Goal: Task Accomplishment & Management: Manage account settings

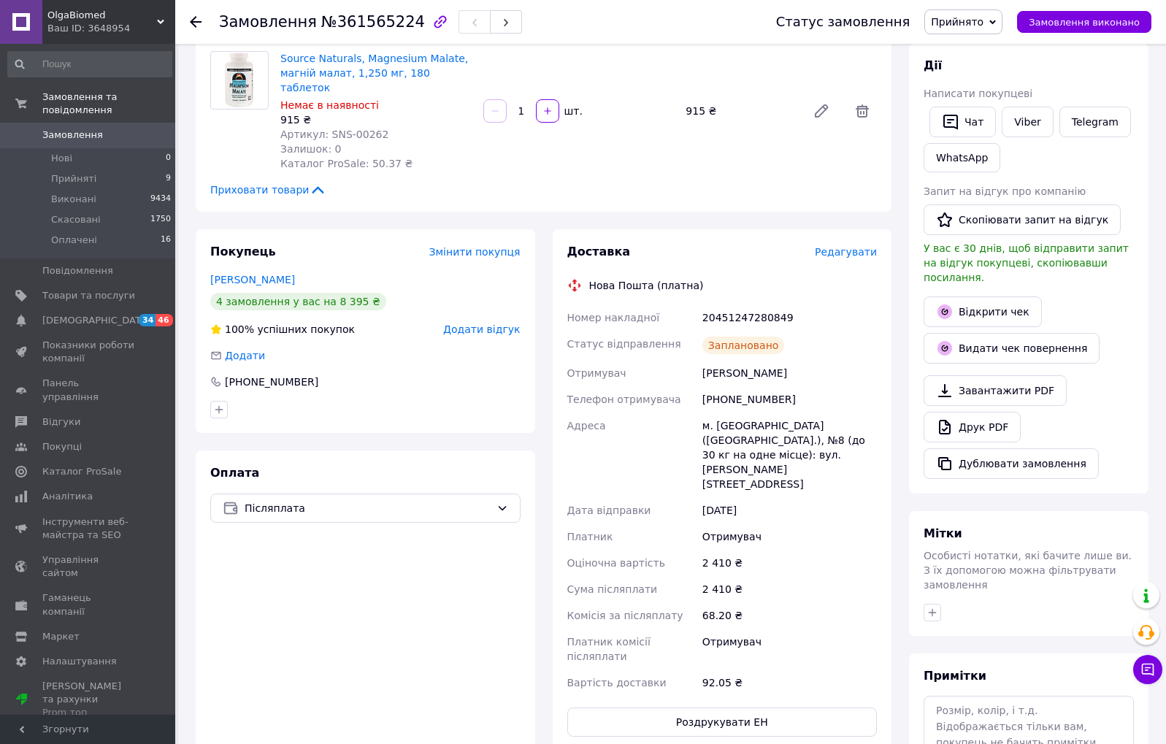
scroll to position [250, 0]
click at [118, 289] on span "Товари та послуги" at bounding box center [88, 295] width 93 height 13
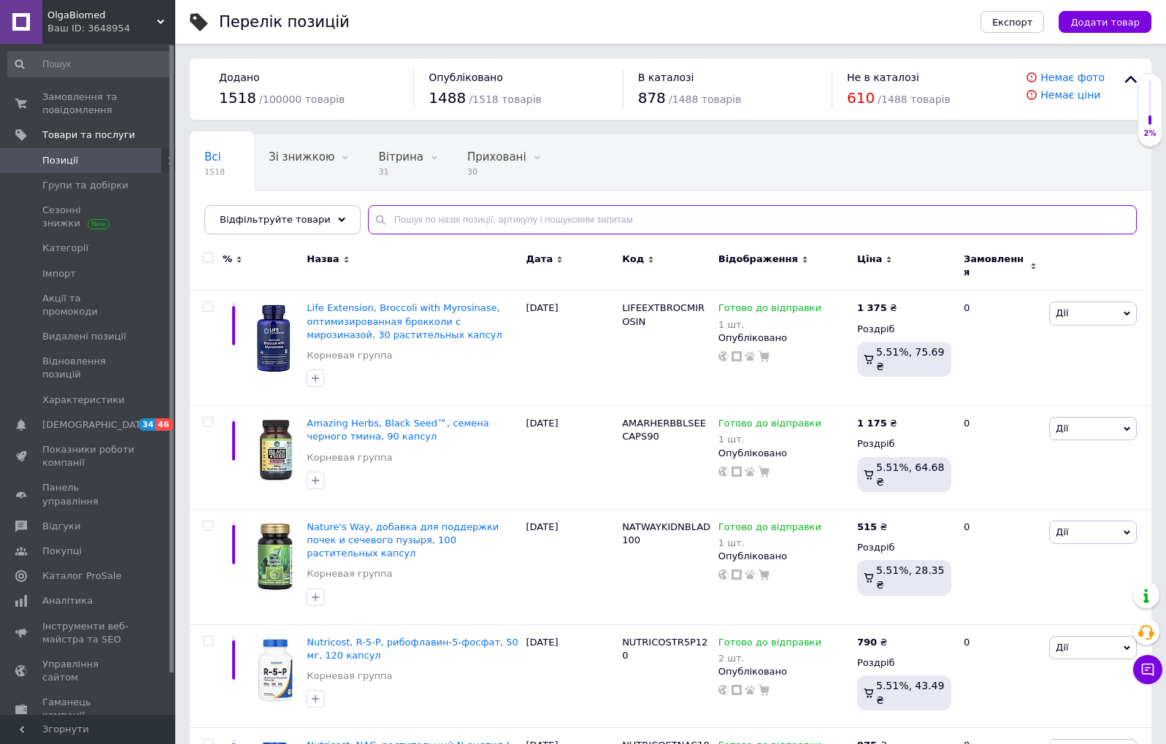
click at [453, 213] on input "text" at bounding box center [752, 219] width 769 height 29
type input "малат"
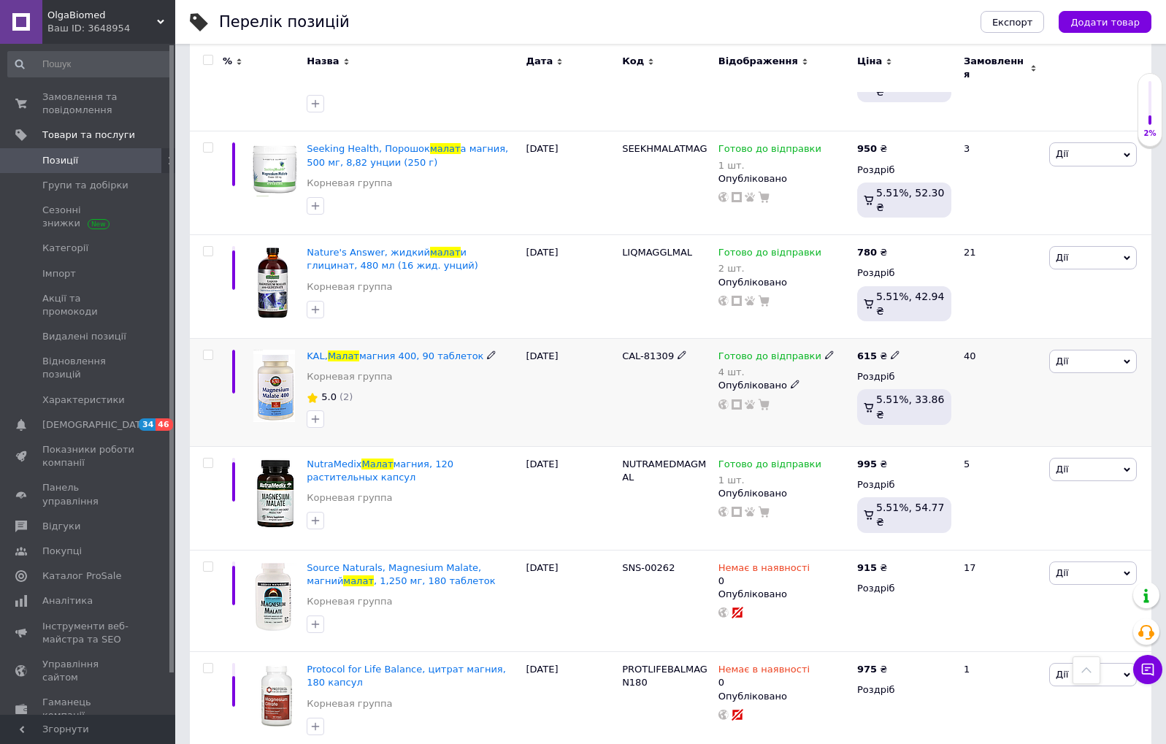
scroll to position [482, 0]
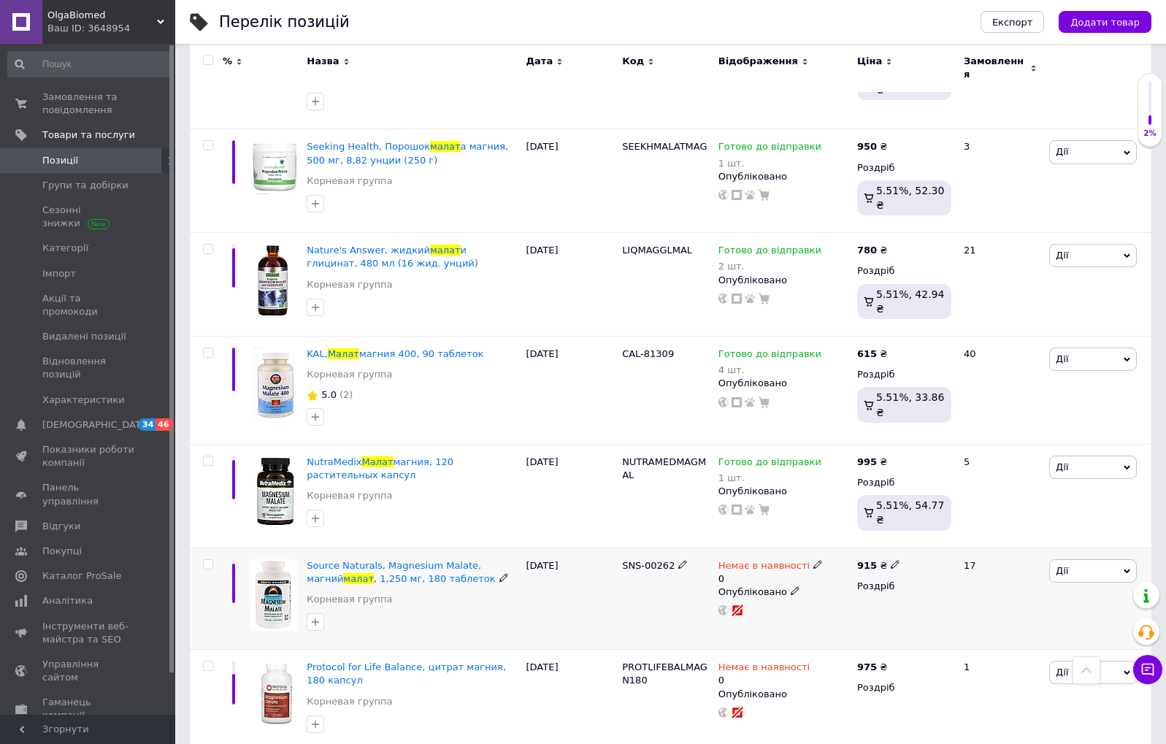
drag, startPoint x: 811, startPoint y: 536, endPoint x: 820, endPoint y: 556, distance: 22.2
click at [814, 560] on icon at bounding box center [818, 564] width 9 height 9
click at [847, 614] on li "Готово до відправки" at bounding box center [900, 624] width 139 height 20
drag, startPoint x: 851, startPoint y: 583, endPoint x: 824, endPoint y: 580, distance: 26.5
click at [824, 580] on div "Наявність [PERSON_NAME] до відправки В наявності Немає в наявності Під замовлен…" at bounding box center [921, 579] width 199 height 131
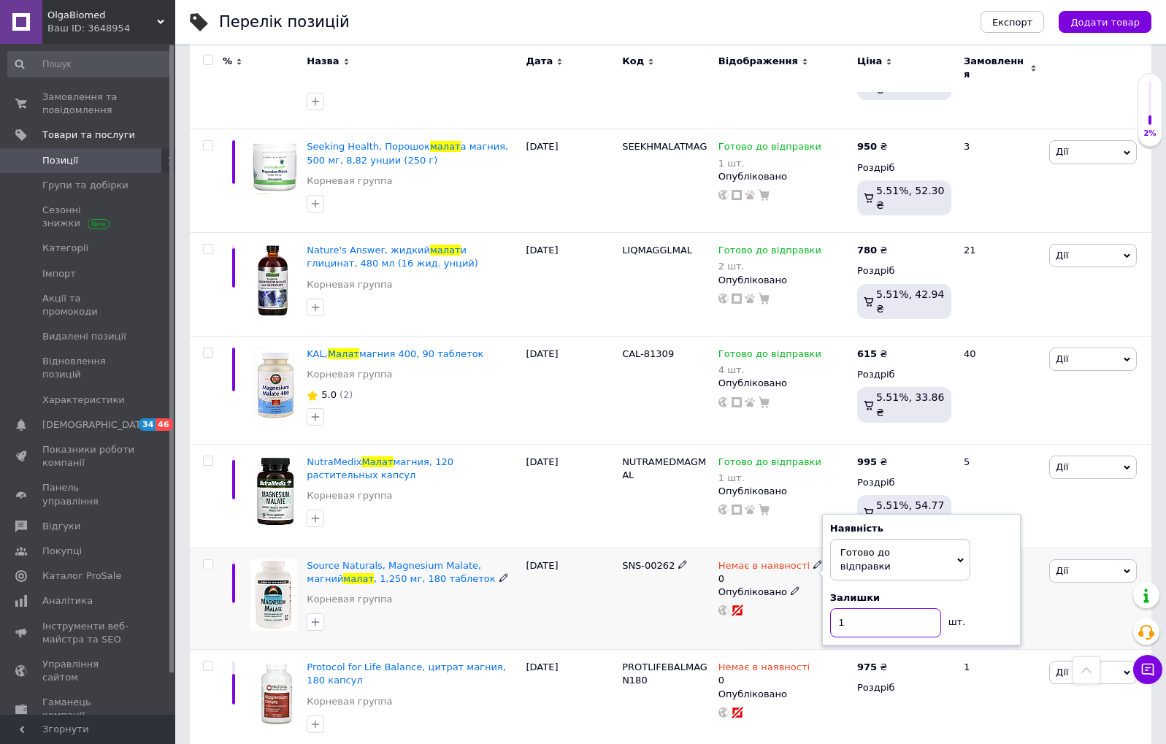
type input "1"
click at [577, 592] on div "[DATE]" at bounding box center [571, 599] width 96 height 102
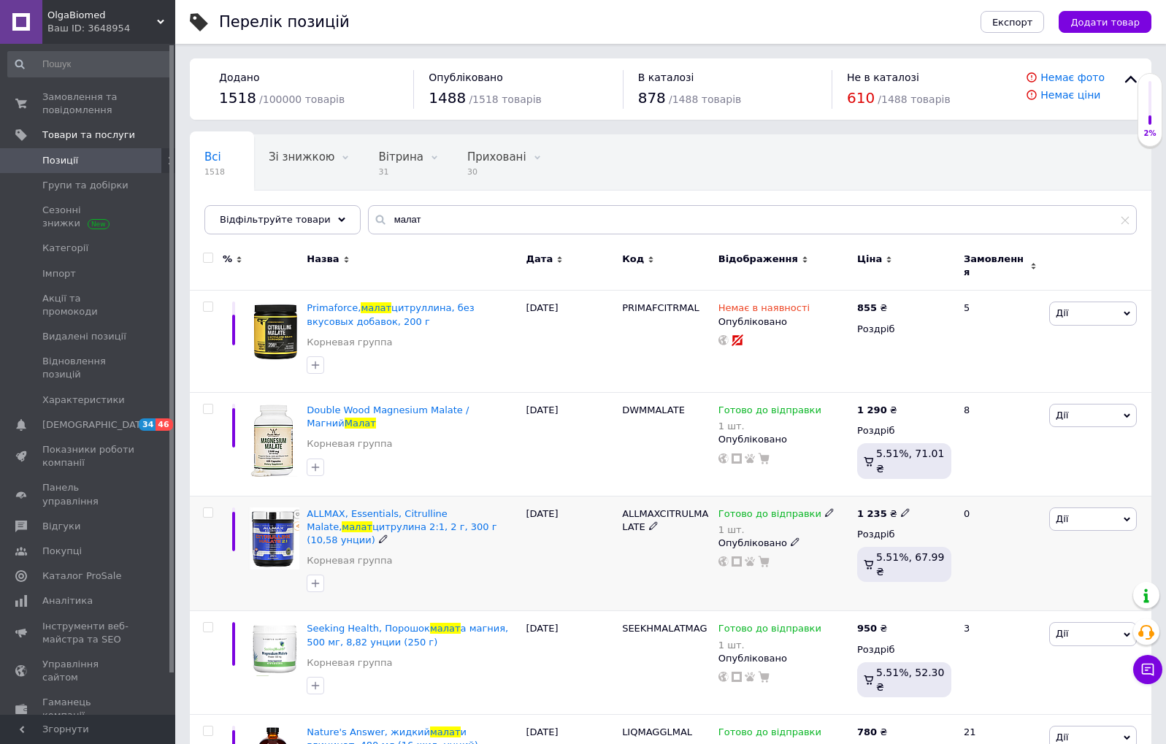
scroll to position [0, 0]
drag, startPoint x: 425, startPoint y: 229, endPoint x: 342, endPoint y: 221, distance: 83.6
click at [342, 221] on div "Відфільтруйте товари малат" at bounding box center [670, 219] width 933 height 29
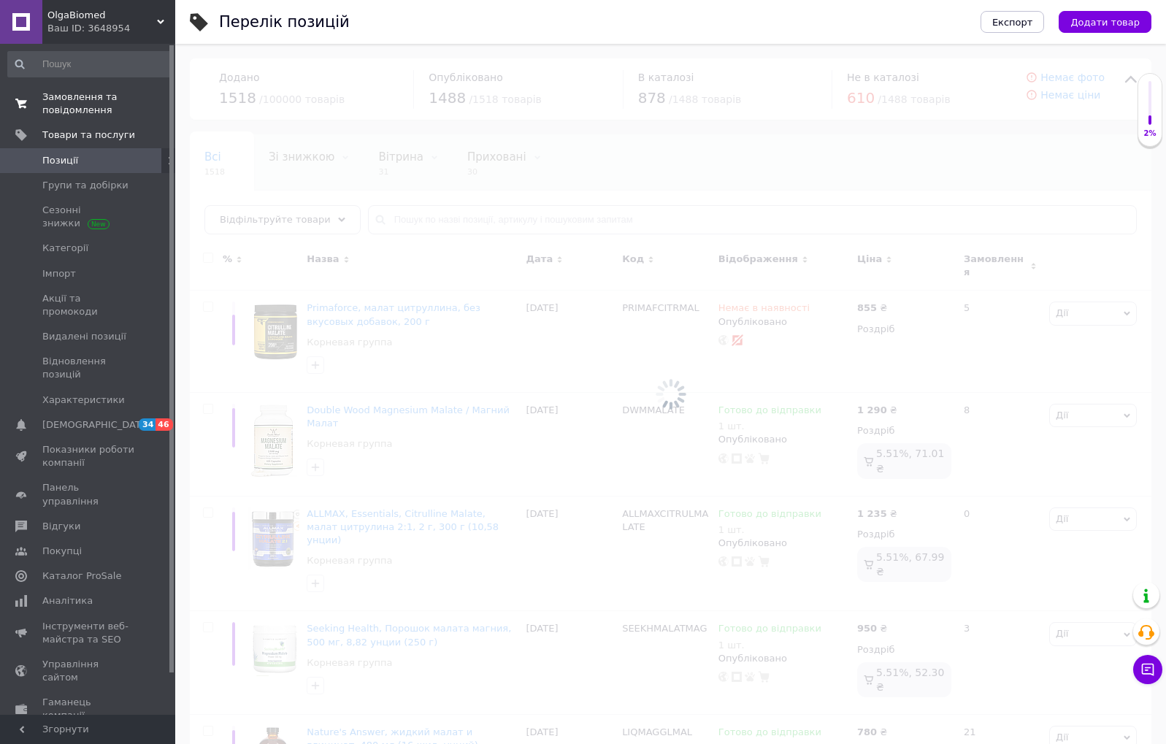
click at [54, 118] on link "Замовлення та повідомлення 0 0" at bounding box center [90, 104] width 180 height 38
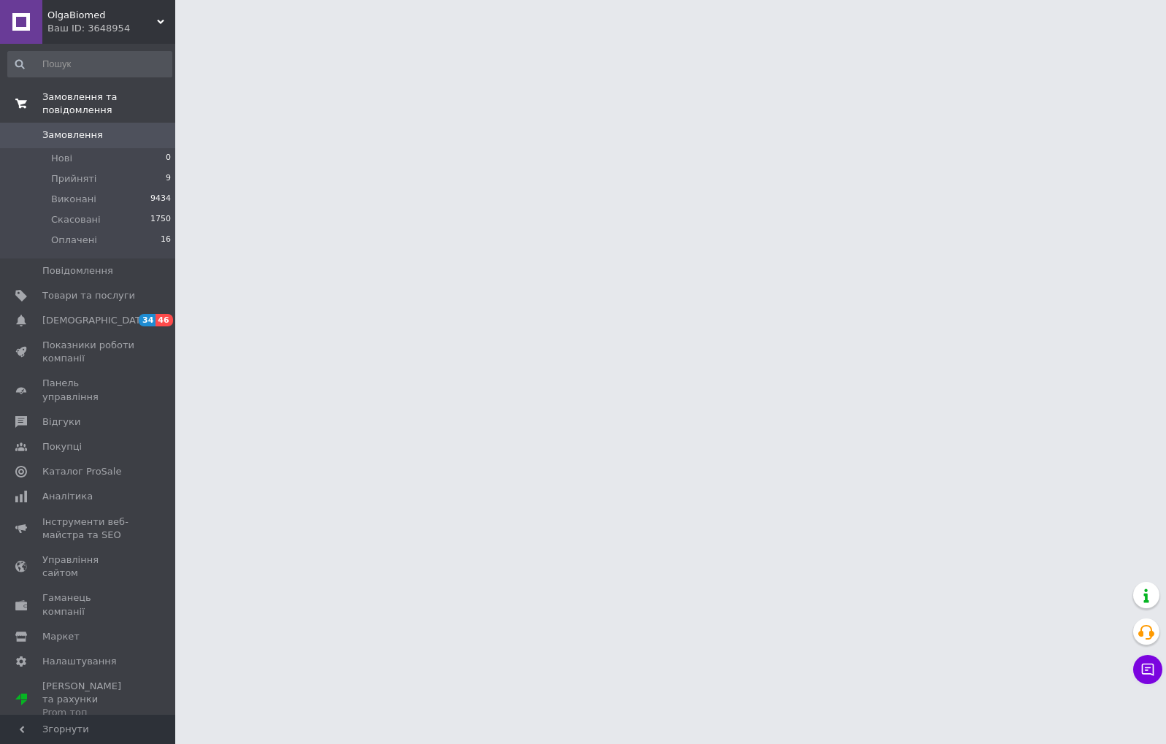
click at [58, 112] on span "Замовлення та повідомлення" at bounding box center [108, 104] width 133 height 26
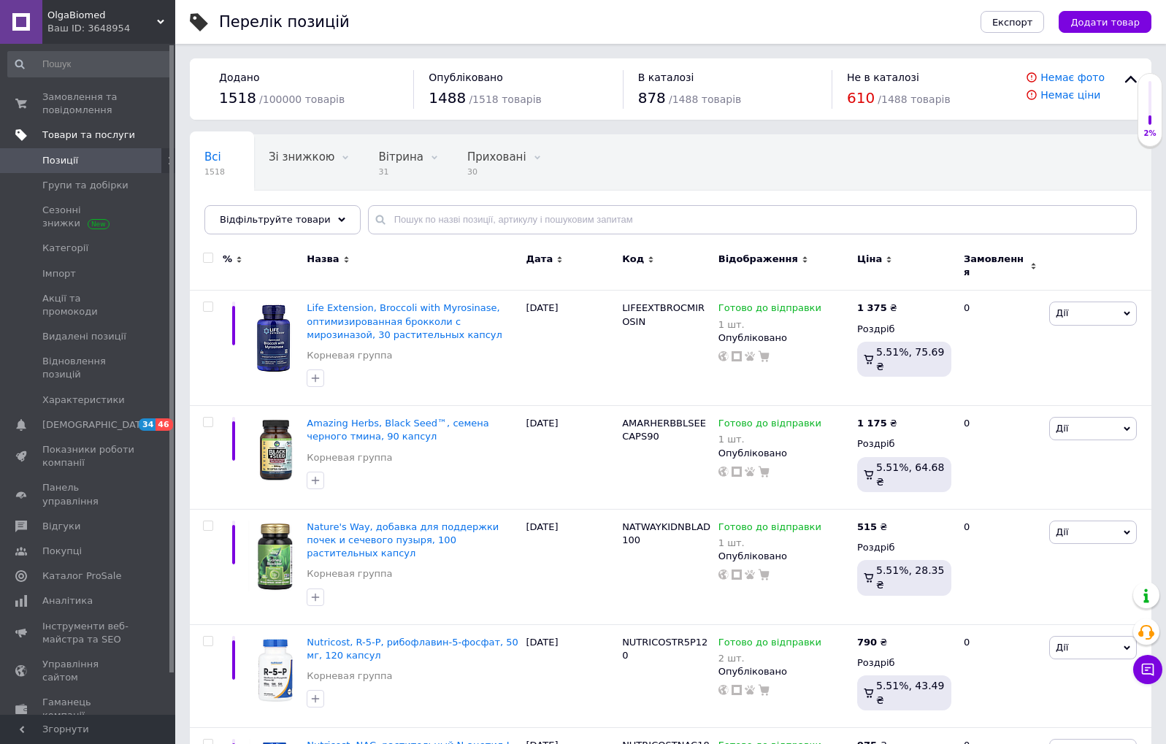
click at [99, 134] on span "Товари та послуги" at bounding box center [88, 135] width 93 height 13
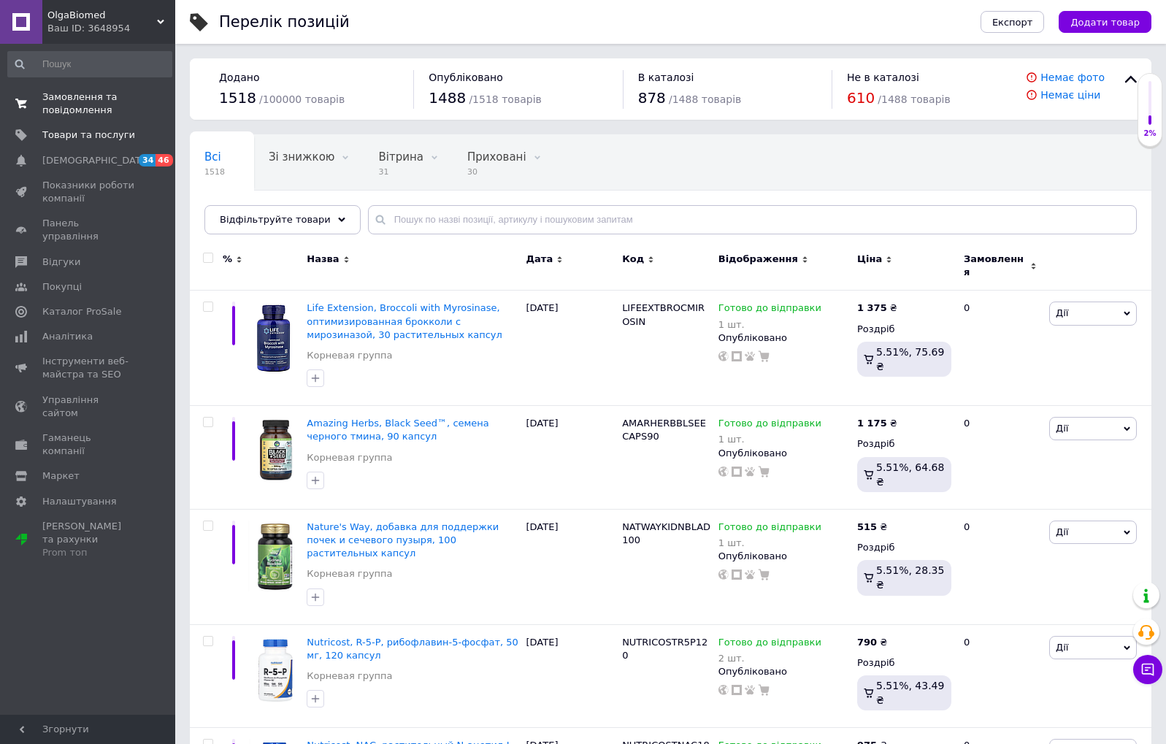
click at [96, 107] on span "Замовлення та повідомлення" at bounding box center [88, 104] width 93 height 26
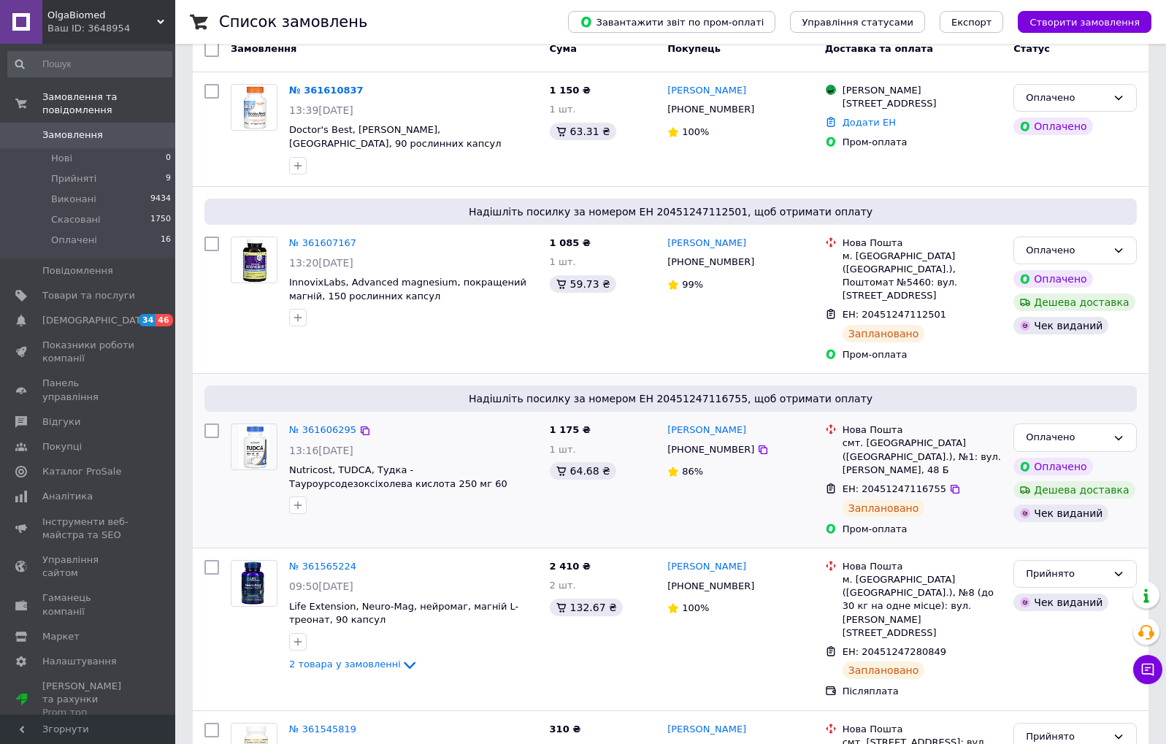
scroll to position [248, 0]
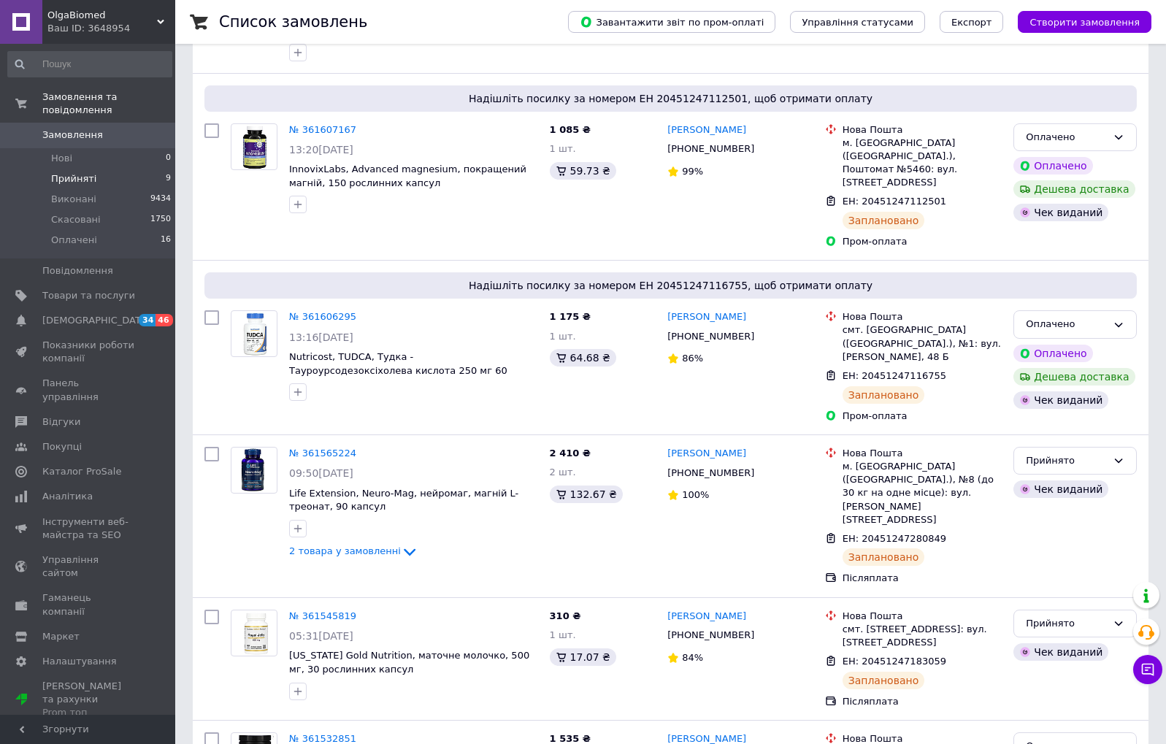
click at [87, 175] on span "Прийняті" at bounding box center [73, 178] width 45 height 13
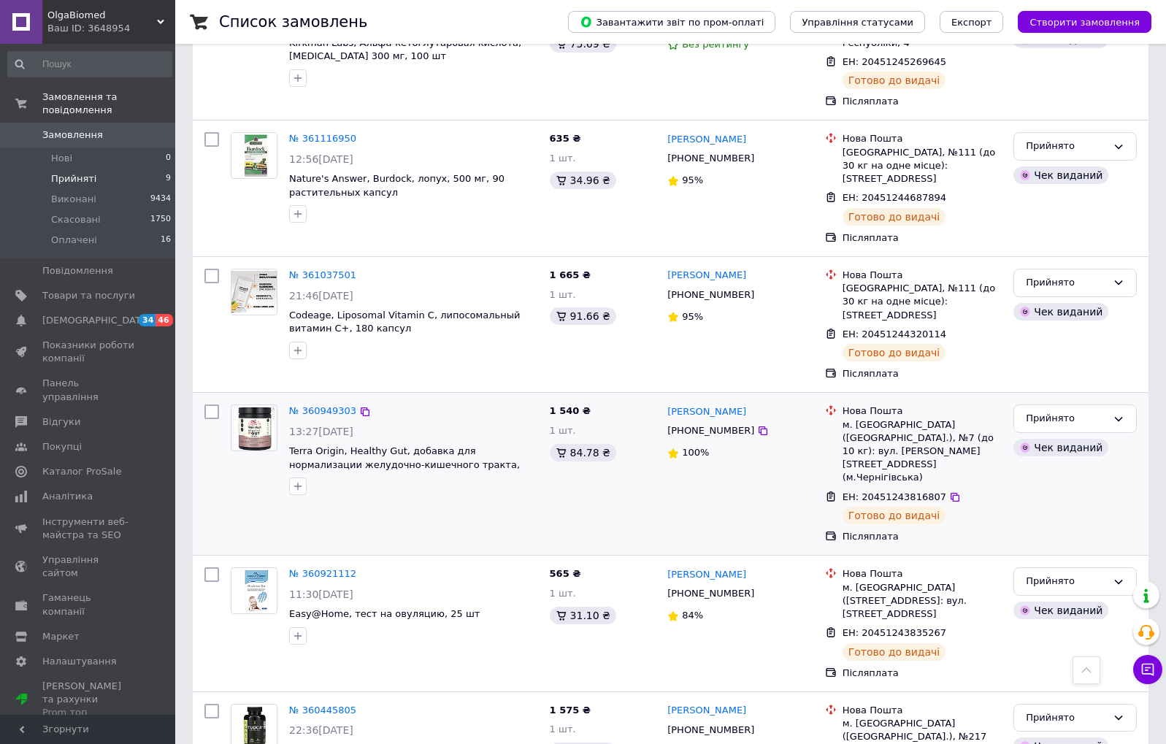
scroll to position [695, 0]
drag, startPoint x: 686, startPoint y: 358, endPoint x: 735, endPoint y: 363, distance: 48.5
click at [741, 422] on div "[PHONE_NUMBER]" at bounding box center [711, 431] width 93 height 19
copy div "0995697478"
click at [95, 108] on span "Замовлення та повідомлення" at bounding box center [108, 104] width 133 height 26
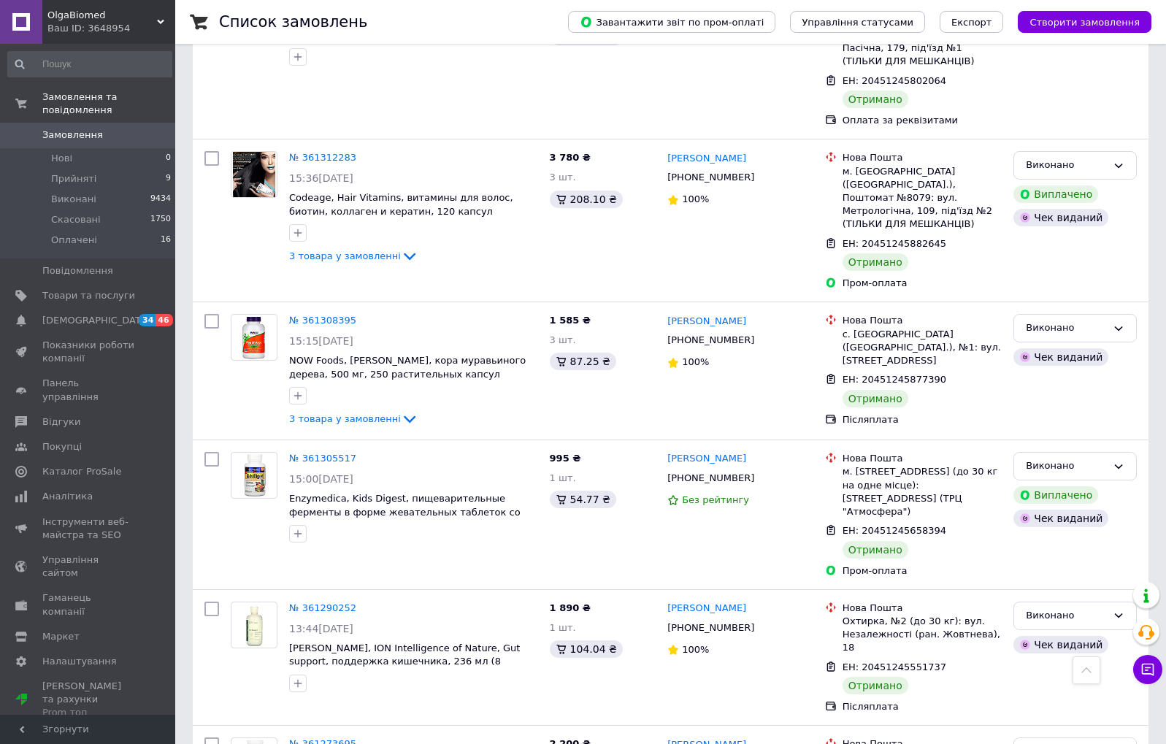
scroll to position [2269, 0]
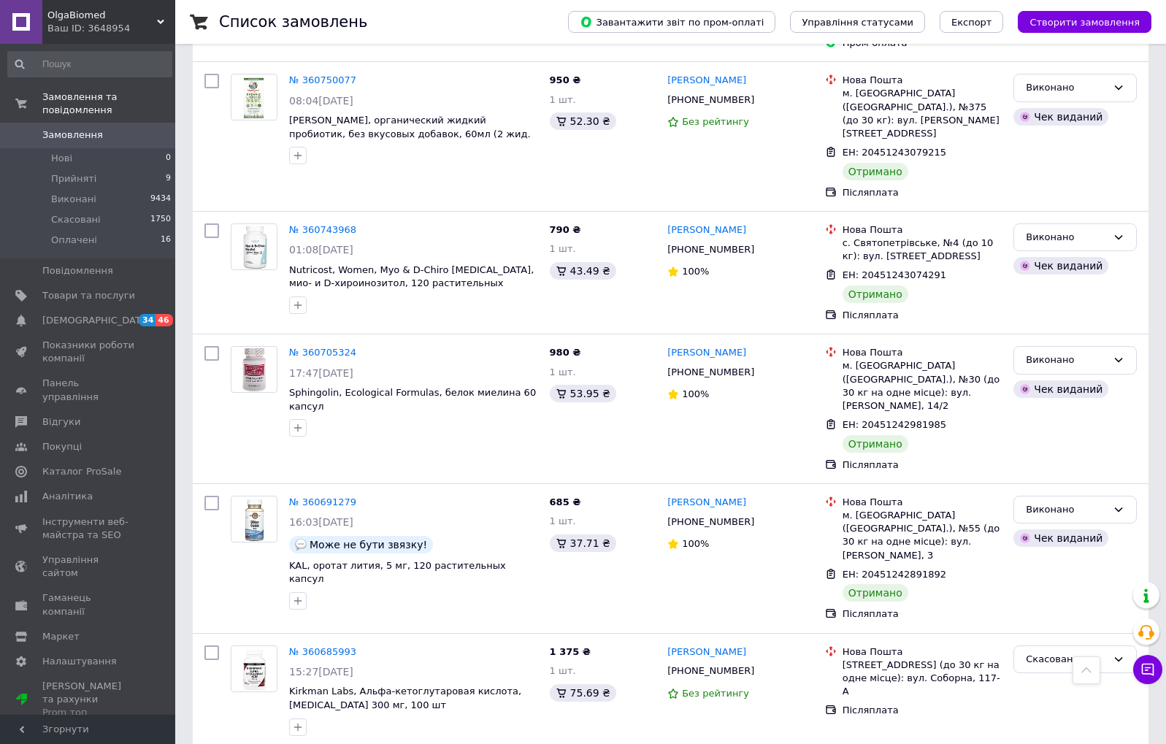
scroll to position [2133, 0]
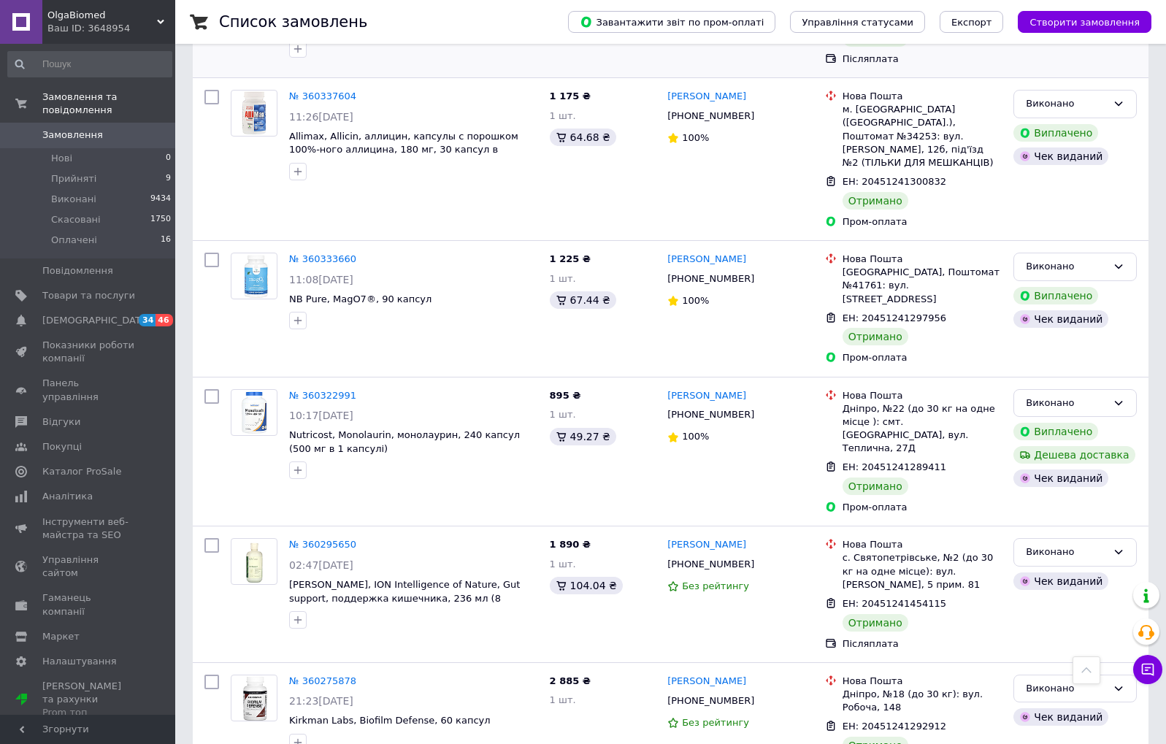
scroll to position [1968, 0]
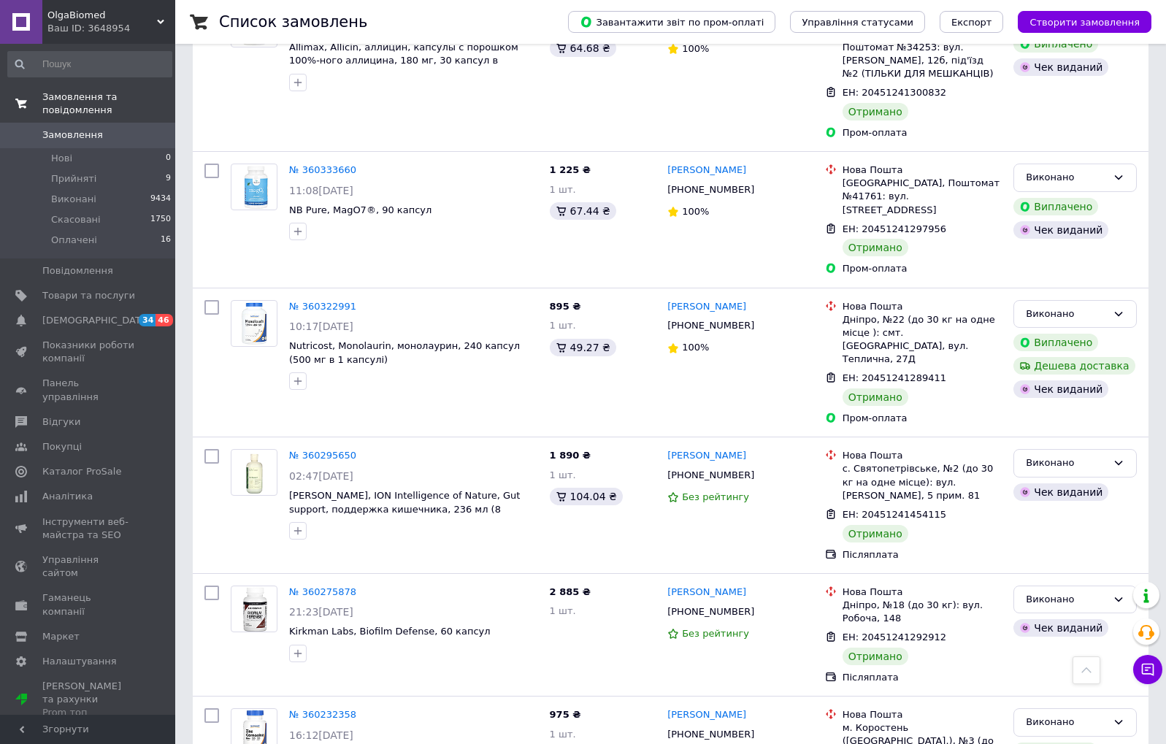
click at [95, 96] on span "Замовлення та повідомлення" at bounding box center [108, 104] width 133 height 26
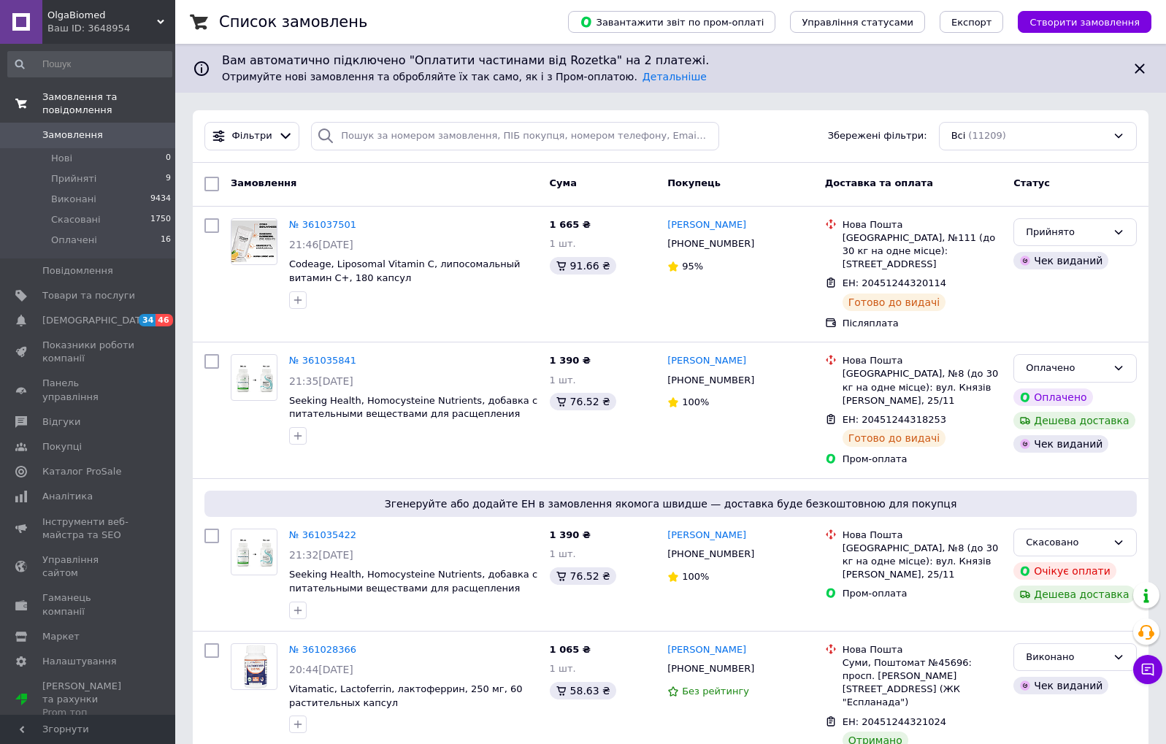
click at [88, 93] on span "Замовлення та повідомлення" at bounding box center [108, 104] width 133 height 26
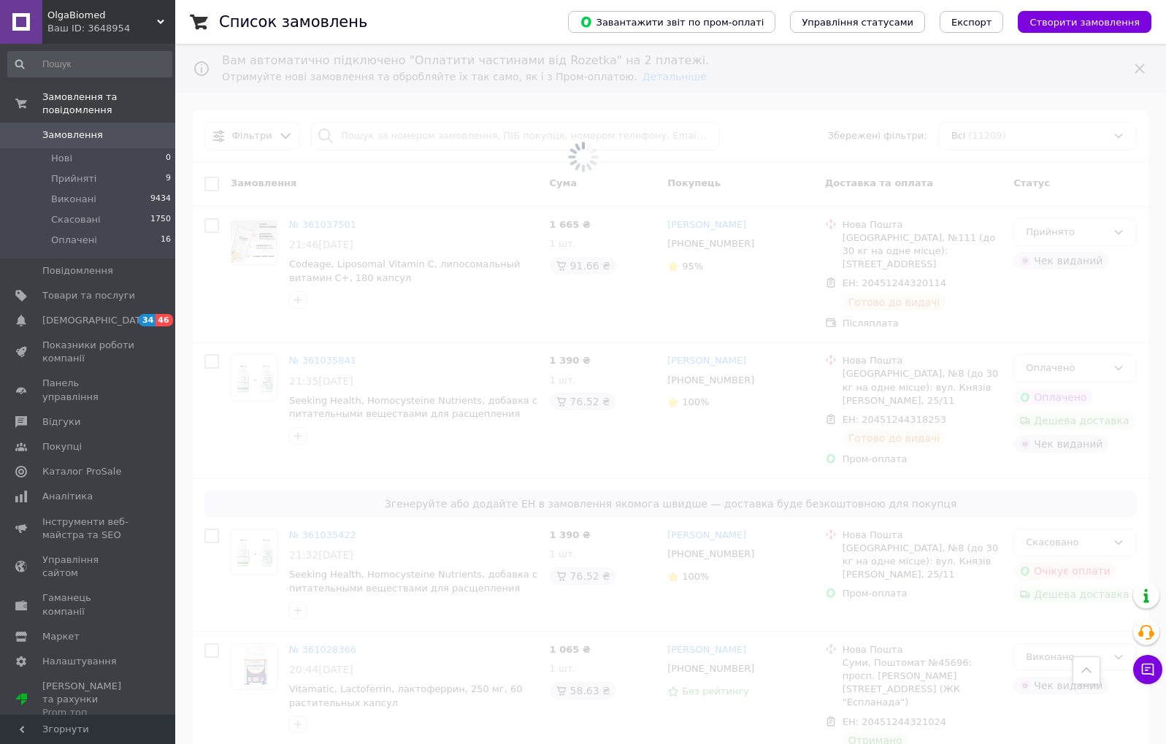
scroll to position [2133, 0]
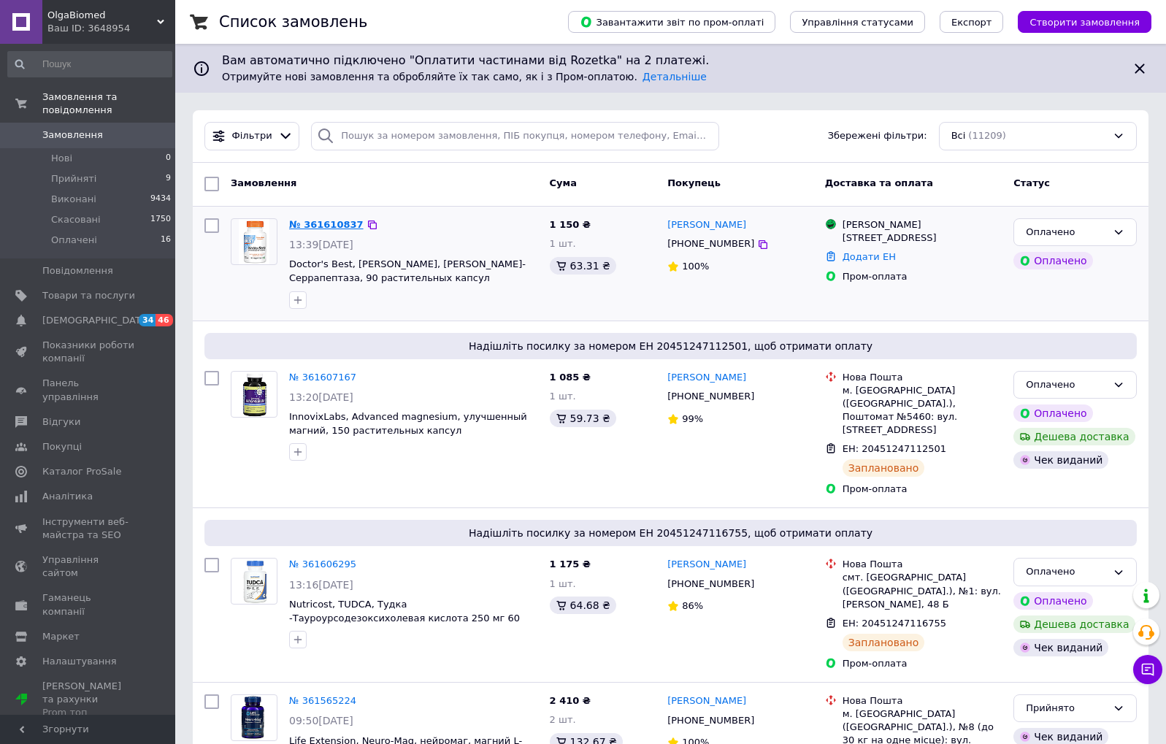
click at [320, 226] on link "№ 361610837" at bounding box center [326, 224] width 74 height 11
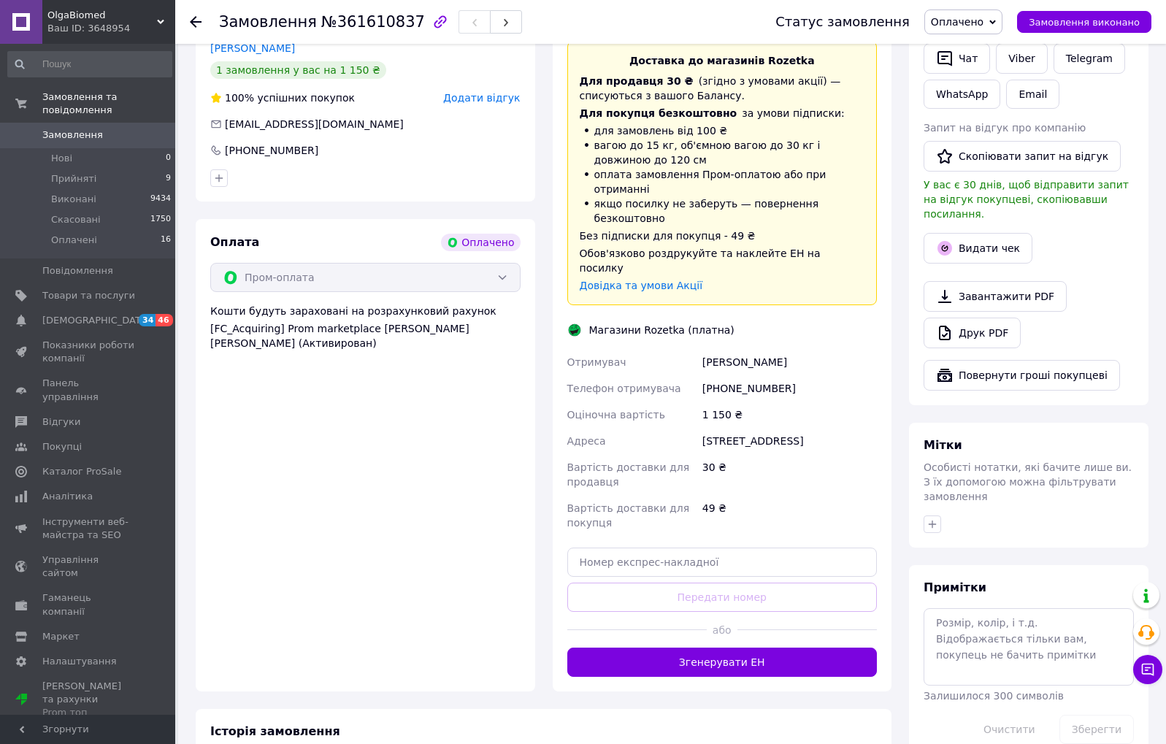
scroll to position [372, 0]
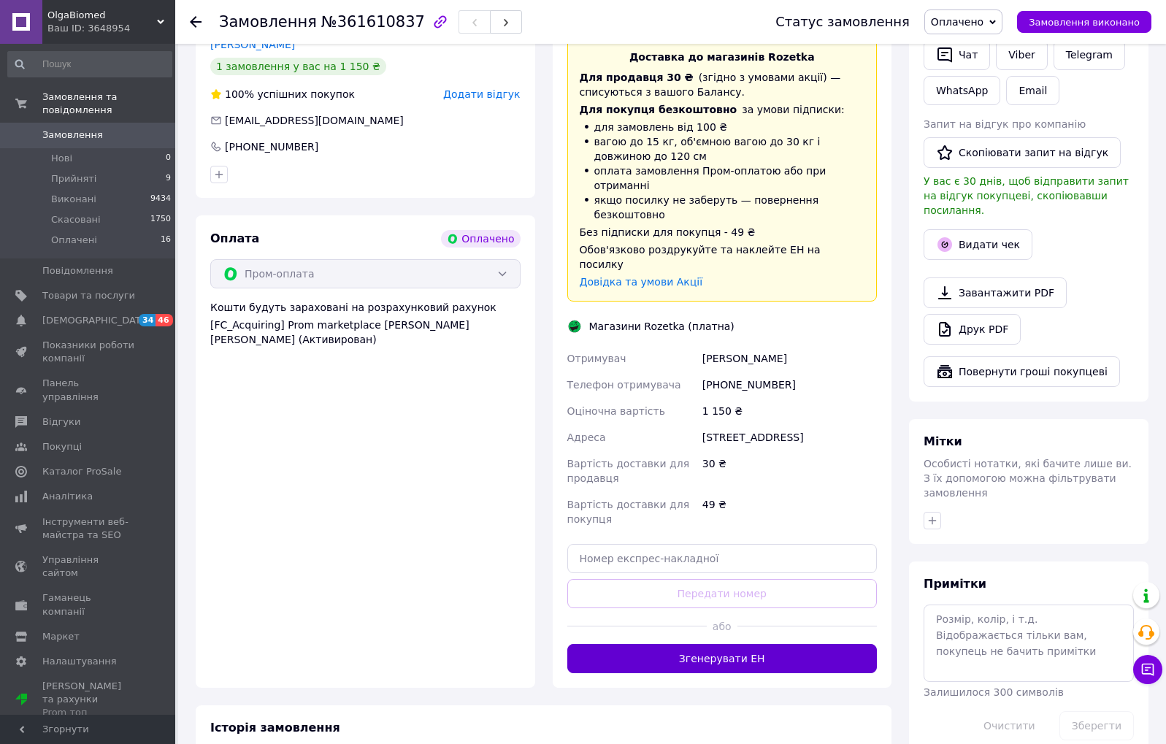
click at [689, 644] on button "Згенерувати ЕН" at bounding box center [722, 658] width 310 height 29
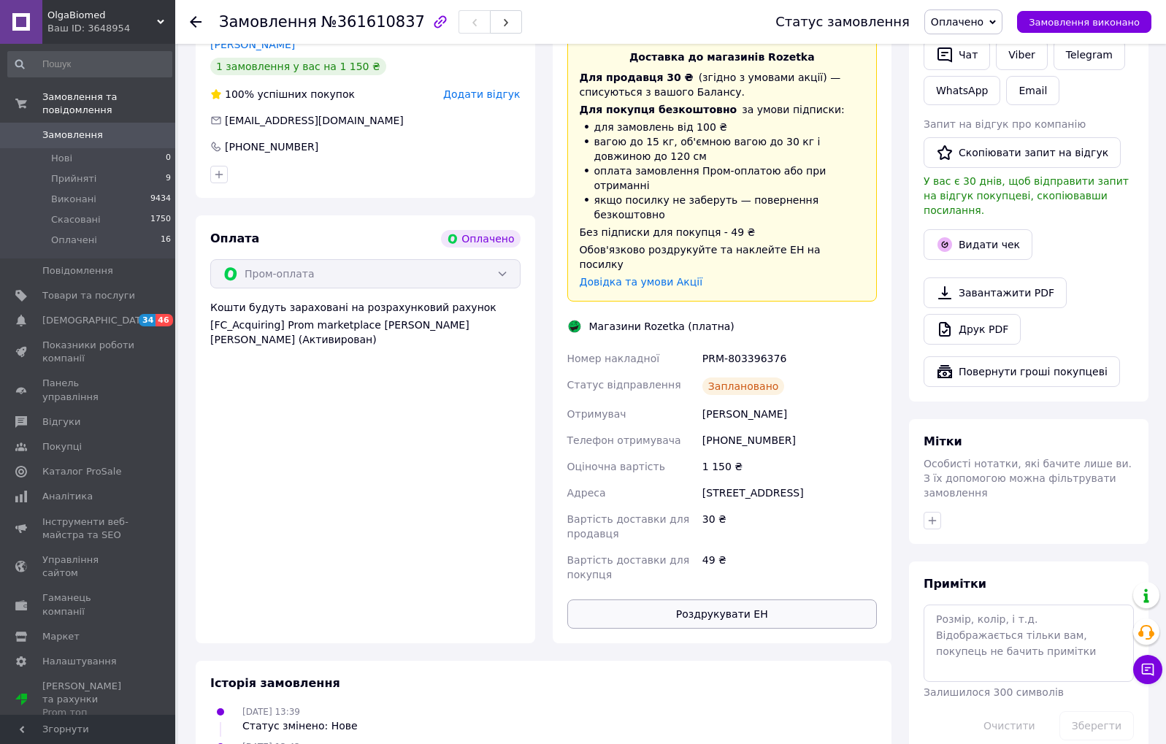
click at [687, 600] on button "Роздрукувати ЕН" at bounding box center [722, 614] width 310 height 29
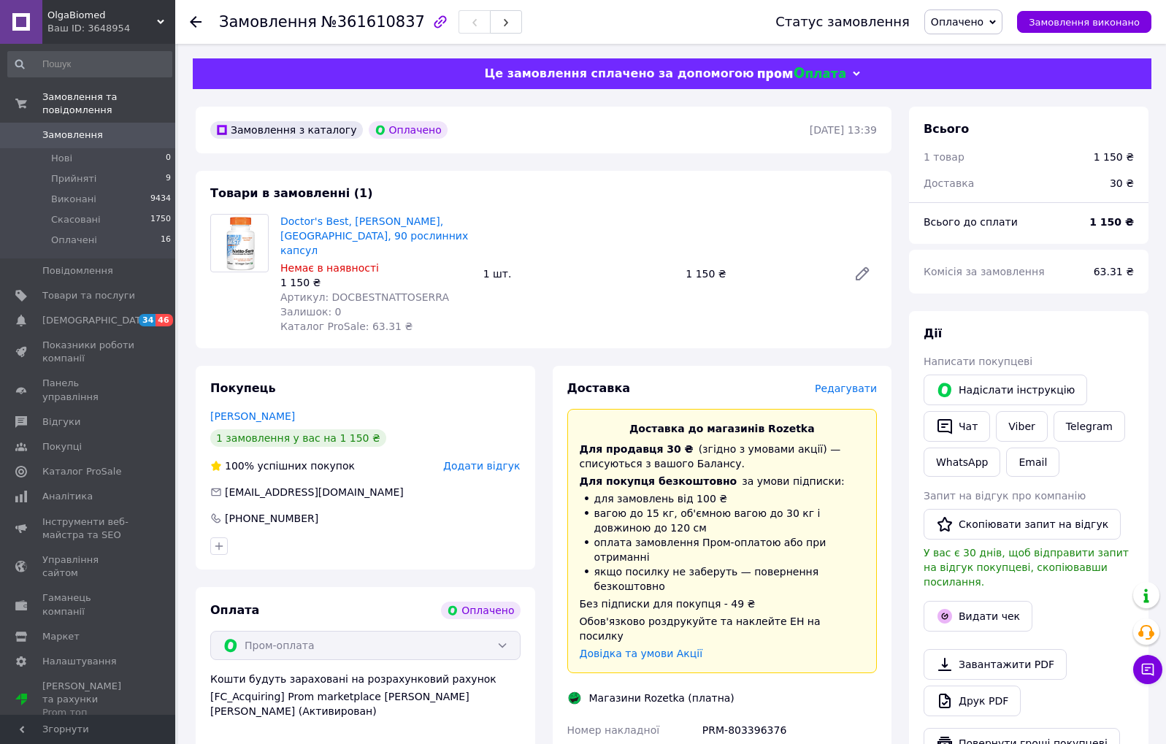
scroll to position [0, 0]
drag, startPoint x: 378, startPoint y: 247, endPoint x: 351, endPoint y: 316, distance: 74.5
click at [280, 221] on span "Doctor's Best, [PERSON_NAME], [GEOGRAPHIC_DATA], 90 рослинних капсул" at bounding box center [375, 236] width 191 height 44
copy link "Doctor's Best, [PERSON_NAME], [GEOGRAPHIC_DATA], 90 рослинних капсул"
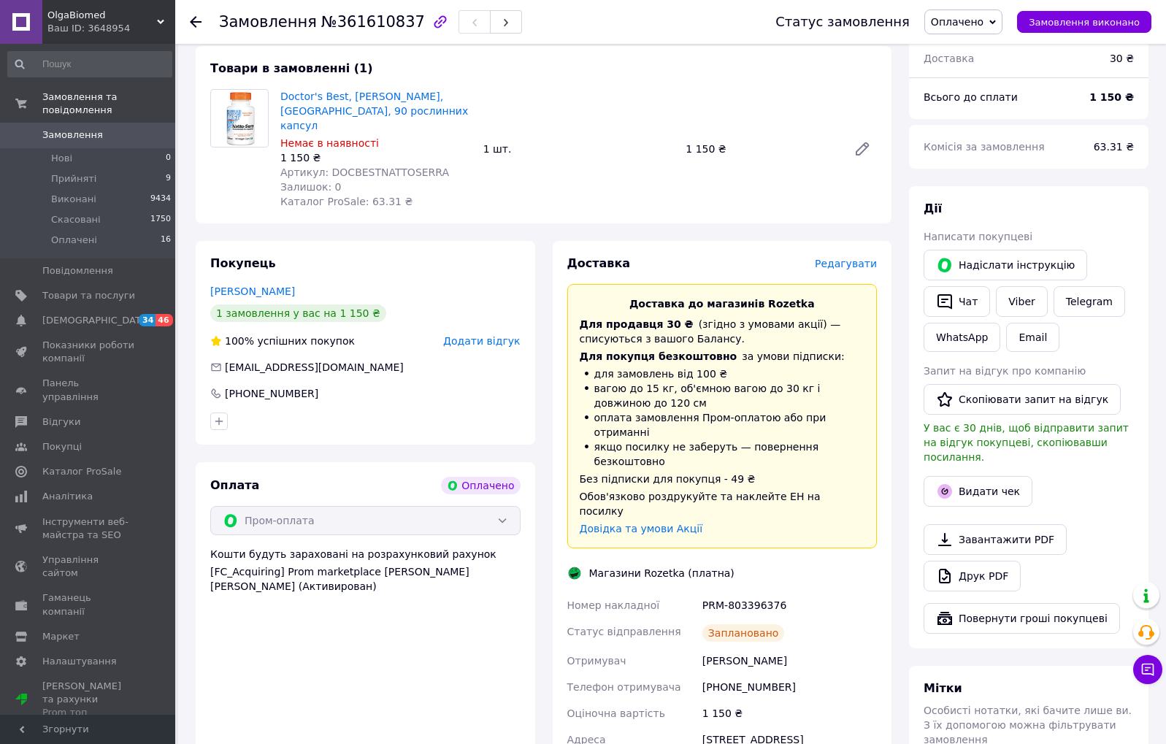
scroll to position [163, 0]
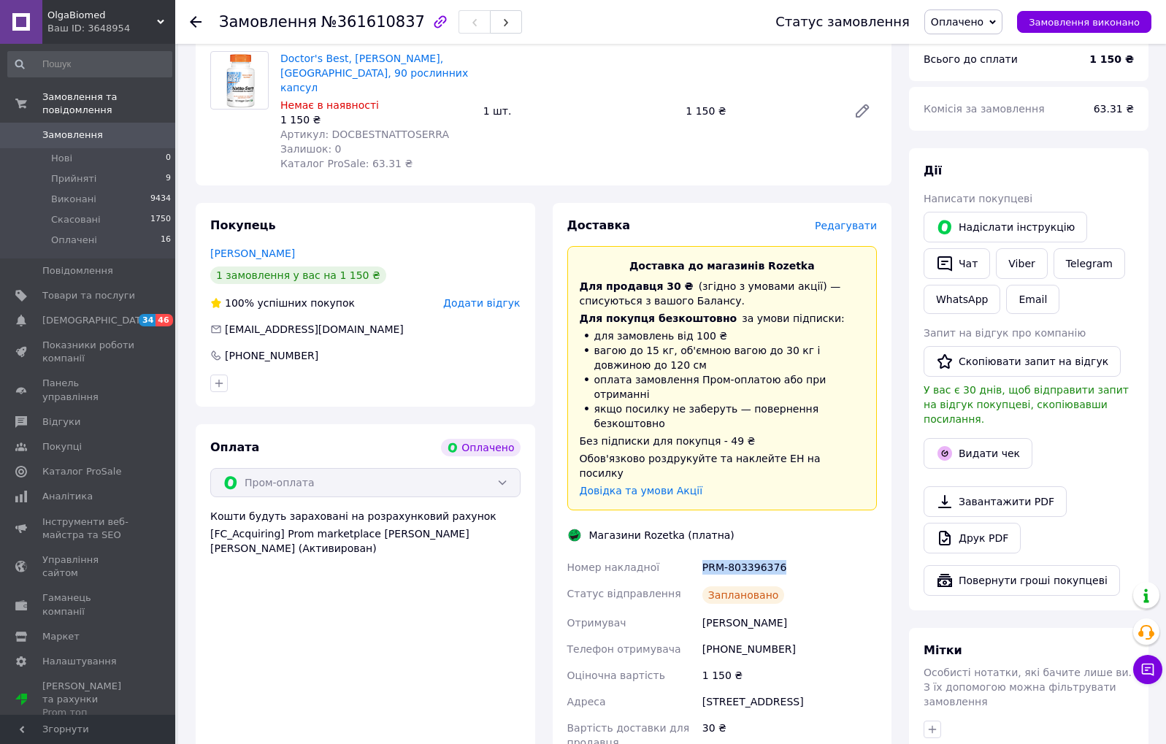
drag, startPoint x: 708, startPoint y: 537, endPoint x: 780, endPoint y: 603, distance: 97.7
click at [816, 554] on div "PRM-803396376" at bounding box center [790, 567] width 180 height 26
copy div "PRM-803396376"
click at [343, 74] on link "Doctor's Best, [PERSON_NAME], [GEOGRAPHIC_DATA], 90 рослинних капсул" at bounding box center [374, 73] width 188 height 41
click at [1011, 438] on button "Видати чек" at bounding box center [978, 453] width 109 height 31
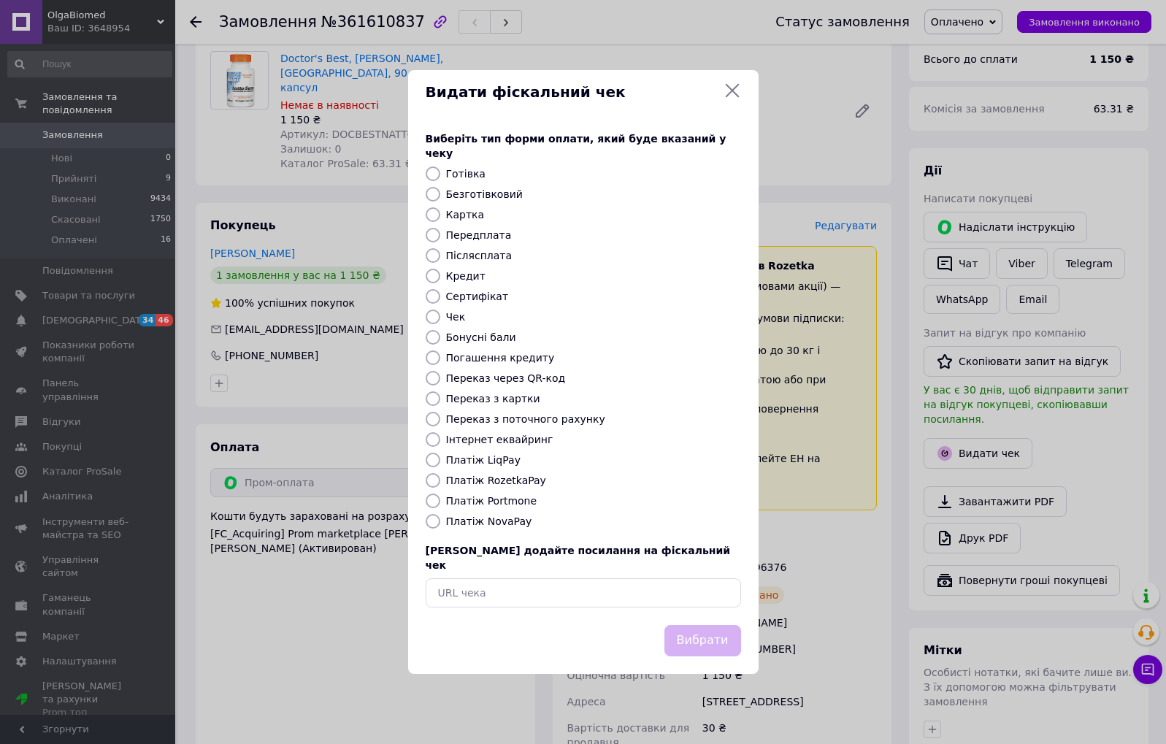
click at [429, 481] on input "Платіж RozetkaPay" at bounding box center [433, 480] width 15 height 15
radio input "true"
click at [700, 625] on button "Вибрати" at bounding box center [703, 640] width 77 height 31
click at [700, 629] on button "Вибрати" at bounding box center [703, 640] width 77 height 31
click at [717, 634] on button "Вибрати" at bounding box center [703, 640] width 77 height 31
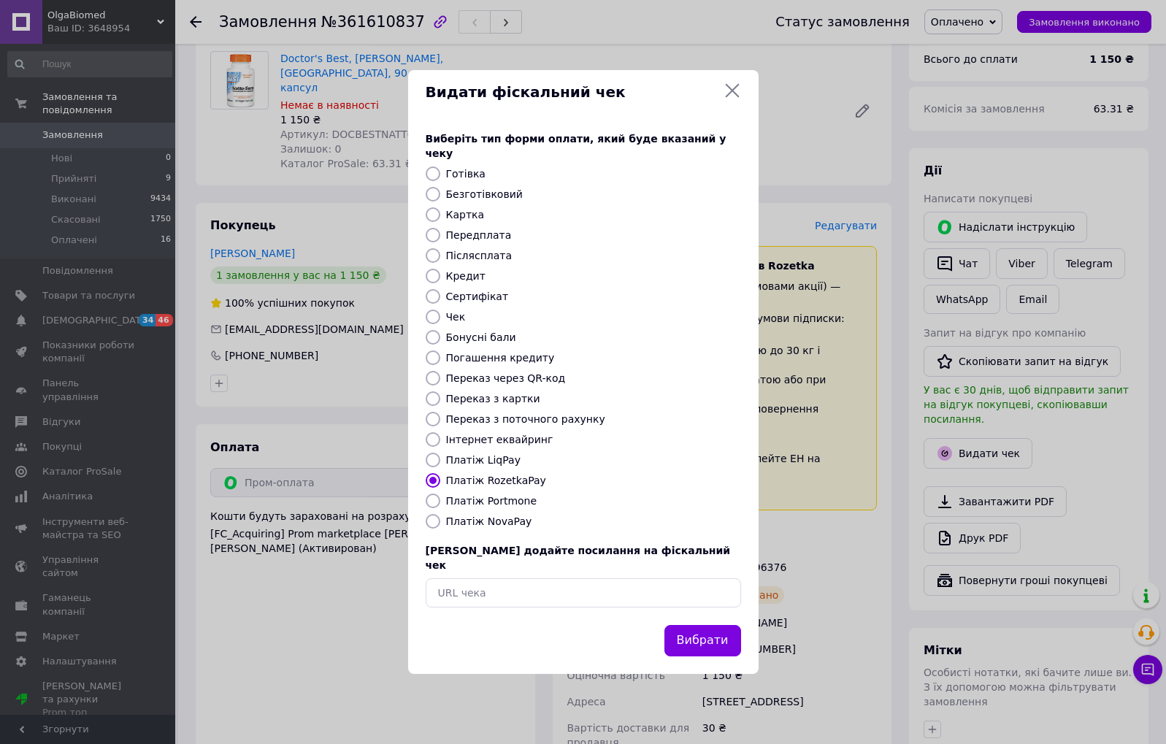
drag, startPoint x: 732, startPoint y: 102, endPoint x: 748, endPoint y: 109, distance: 16.7
click at [732, 99] on icon at bounding box center [733, 91] width 18 height 18
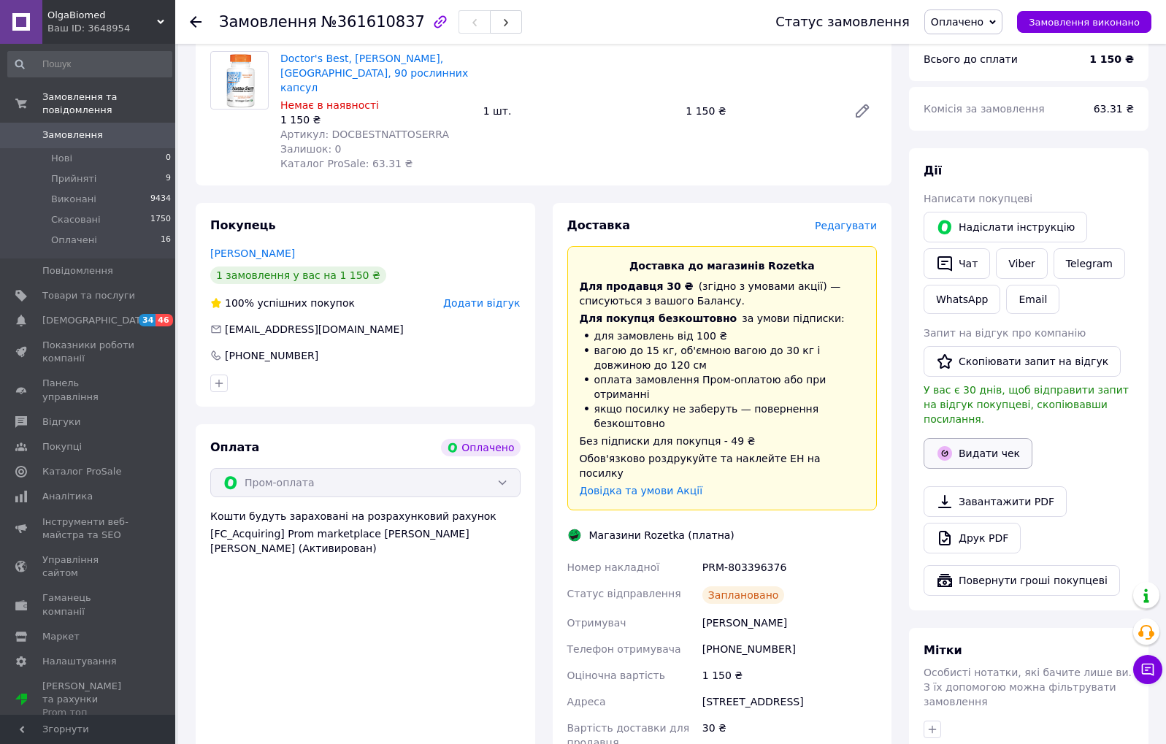
click at [1004, 438] on button "Видати чек" at bounding box center [978, 453] width 109 height 31
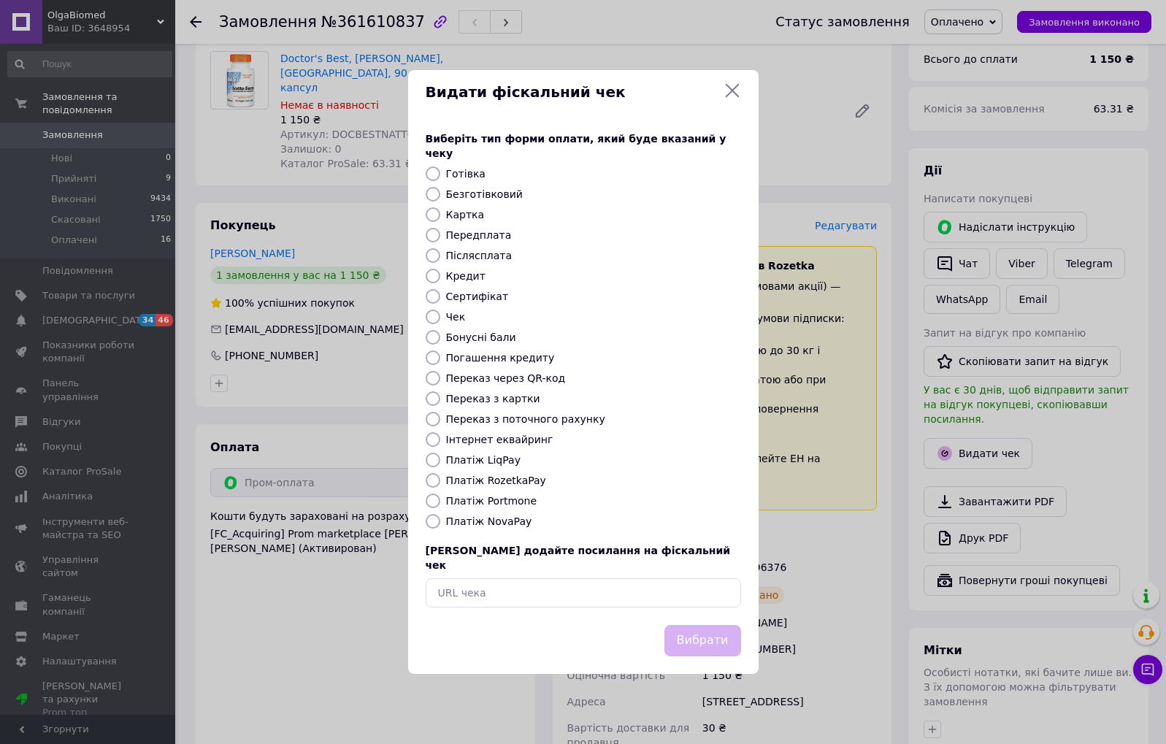
click at [432, 476] on input "Платіж RozetkaPay" at bounding box center [433, 480] width 15 height 15
radio input "true"
click at [710, 625] on button "Вибрати" at bounding box center [703, 640] width 77 height 31
click at [431, 236] on input "Передплата" at bounding box center [433, 235] width 15 height 15
radio input "true"
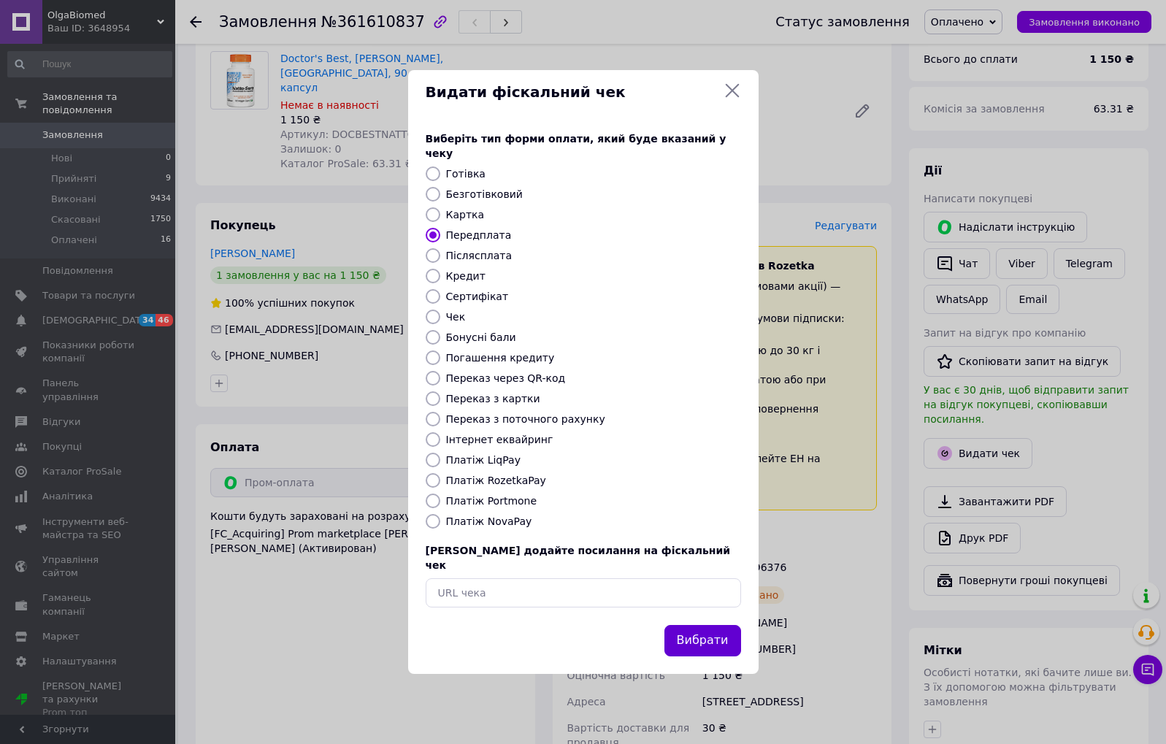
click at [715, 625] on button "Вибрати" at bounding box center [703, 640] width 77 height 31
click at [715, 627] on button "Вибрати" at bounding box center [703, 640] width 77 height 31
drag, startPoint x: 730, startPoint y: 100, endPoint x: 727, endPoint y: 108, distance: 8.3
click at [729, 99] on icon at bounding box center [733, 91] width 18 height 18
